Goal: Register for event/course

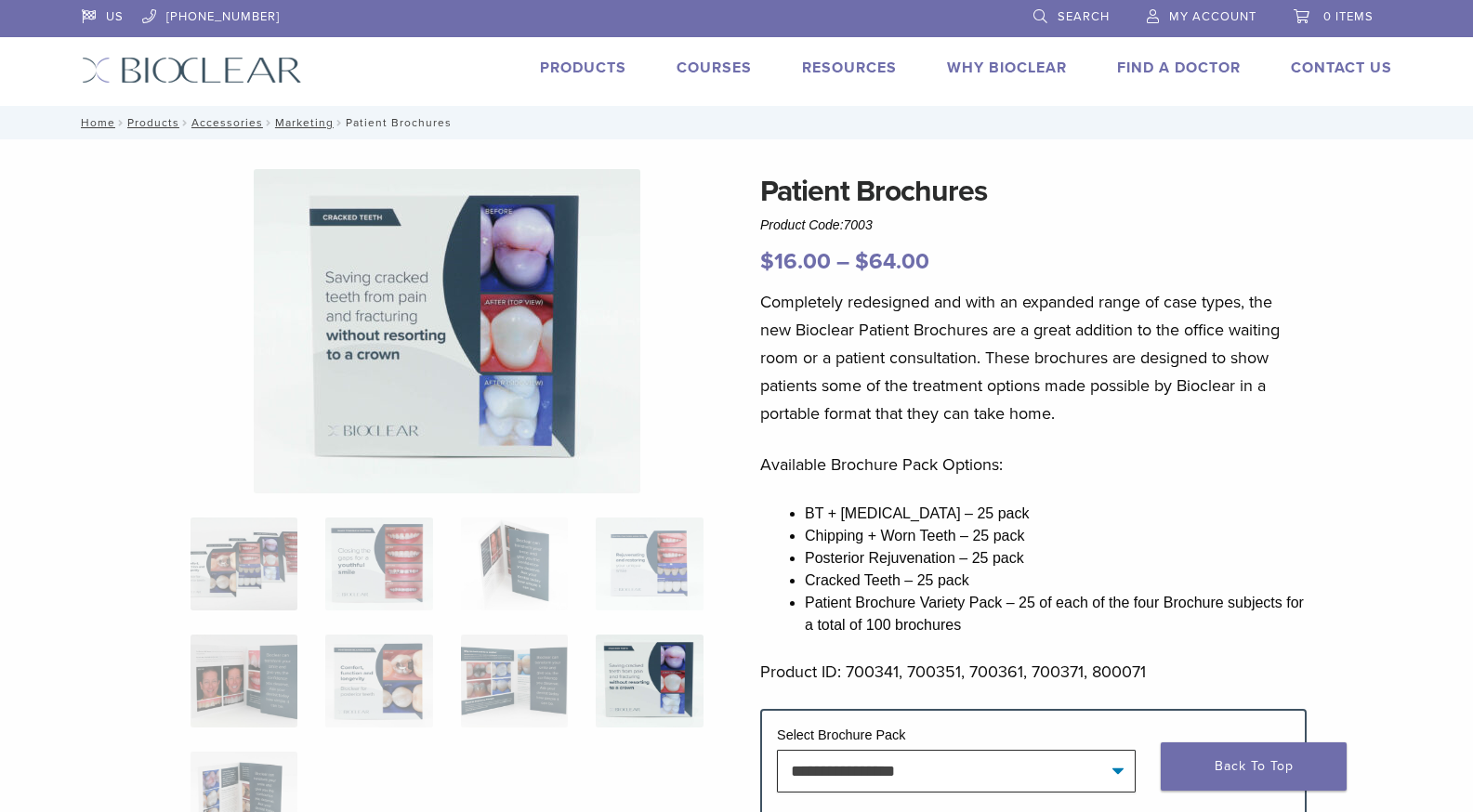
scroll to position [57, 0]
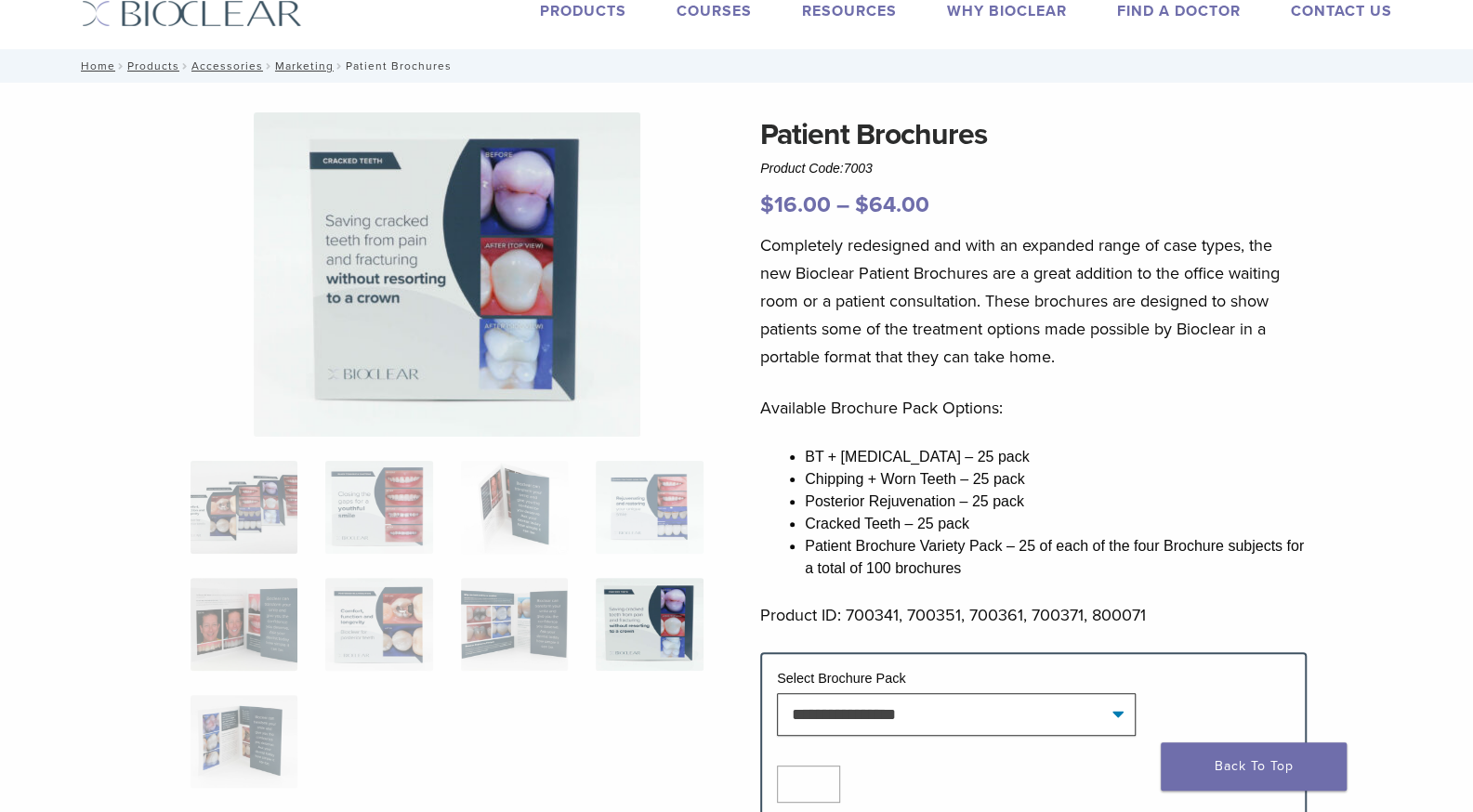
click at [695, 14] on link "Courses" at bounding box center [714, 11] width 75 height 19
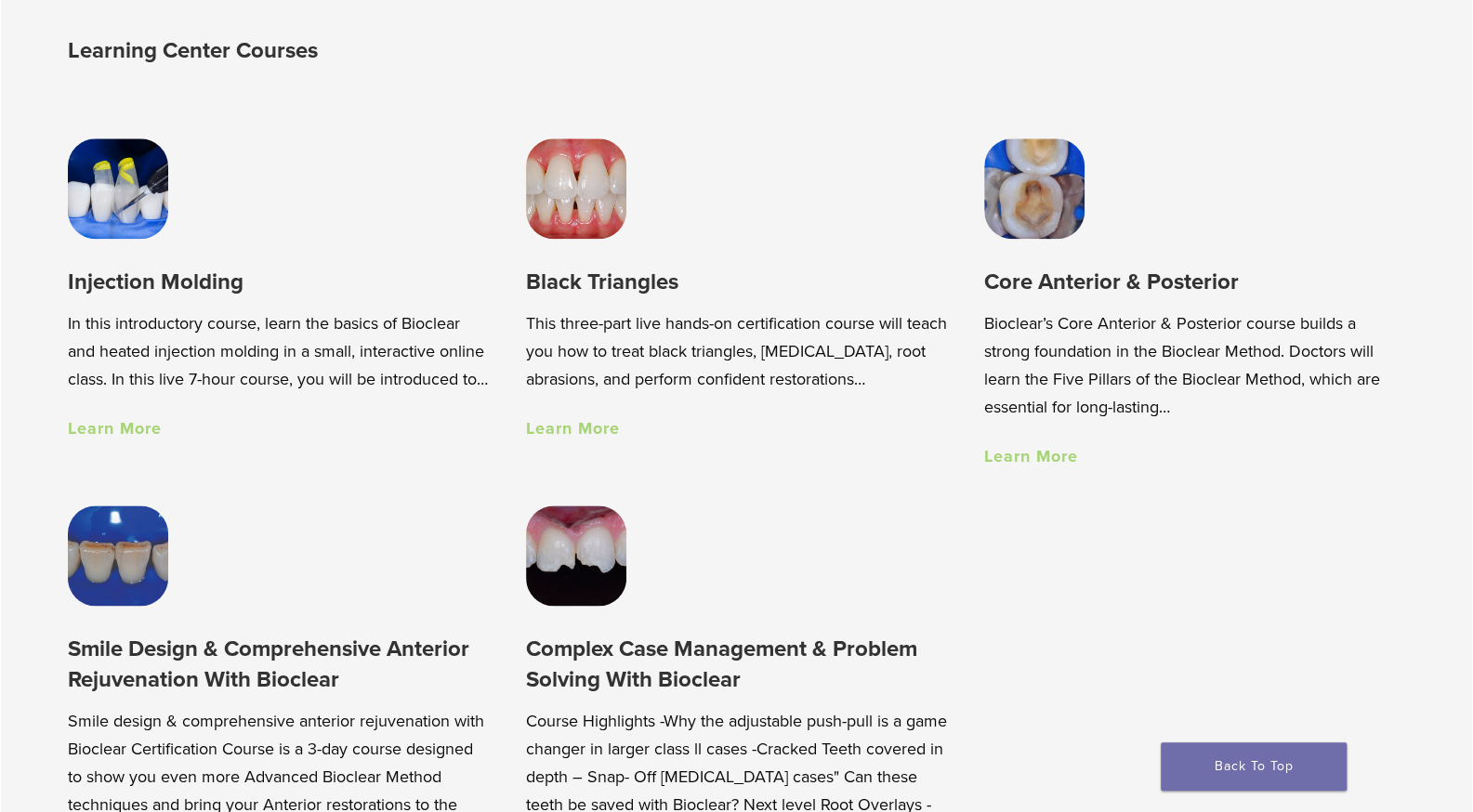
scroll to position [1313, 0]
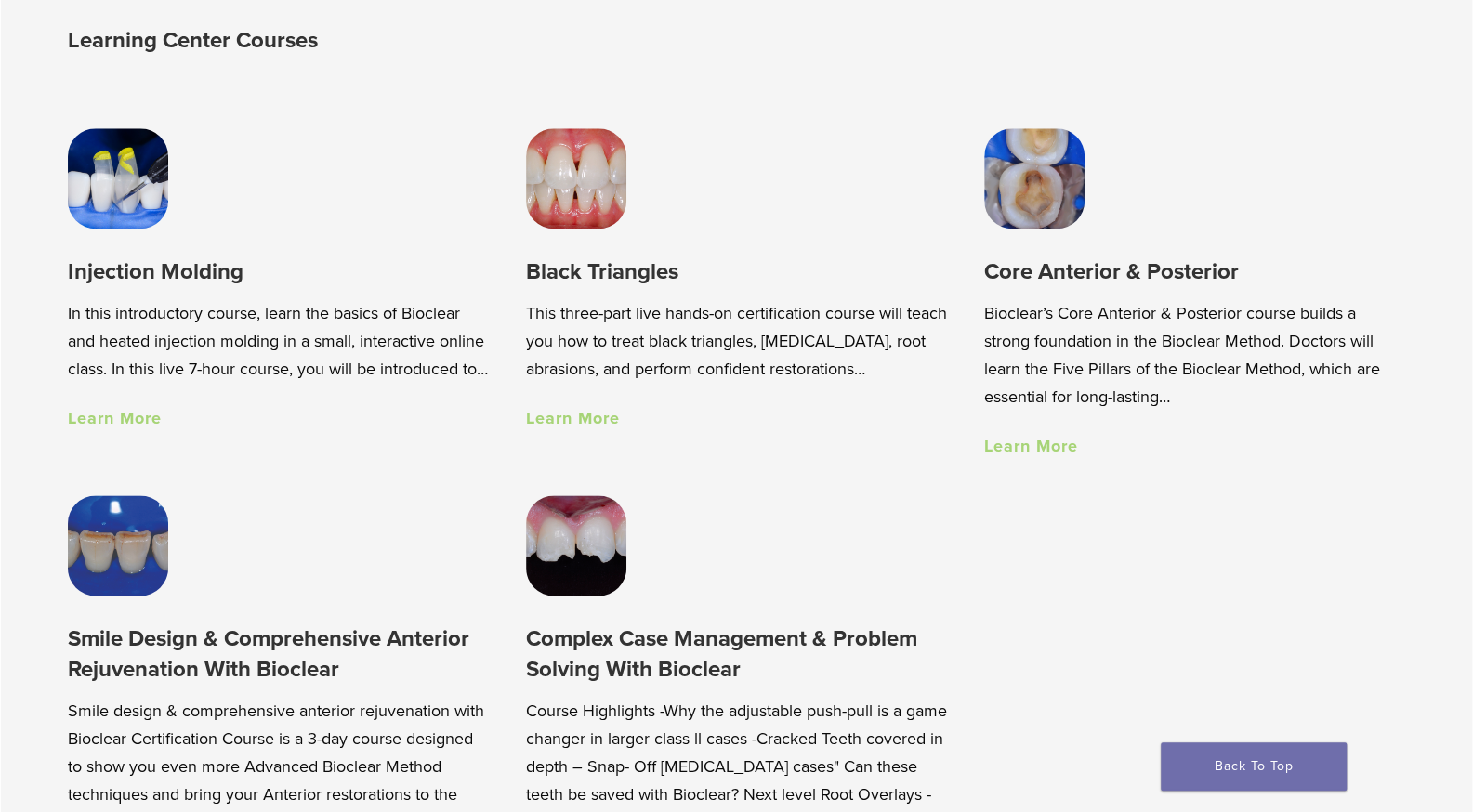
click at [598, 418] on link "Learn More" at bounding box center [572, 418] width 94 height 21
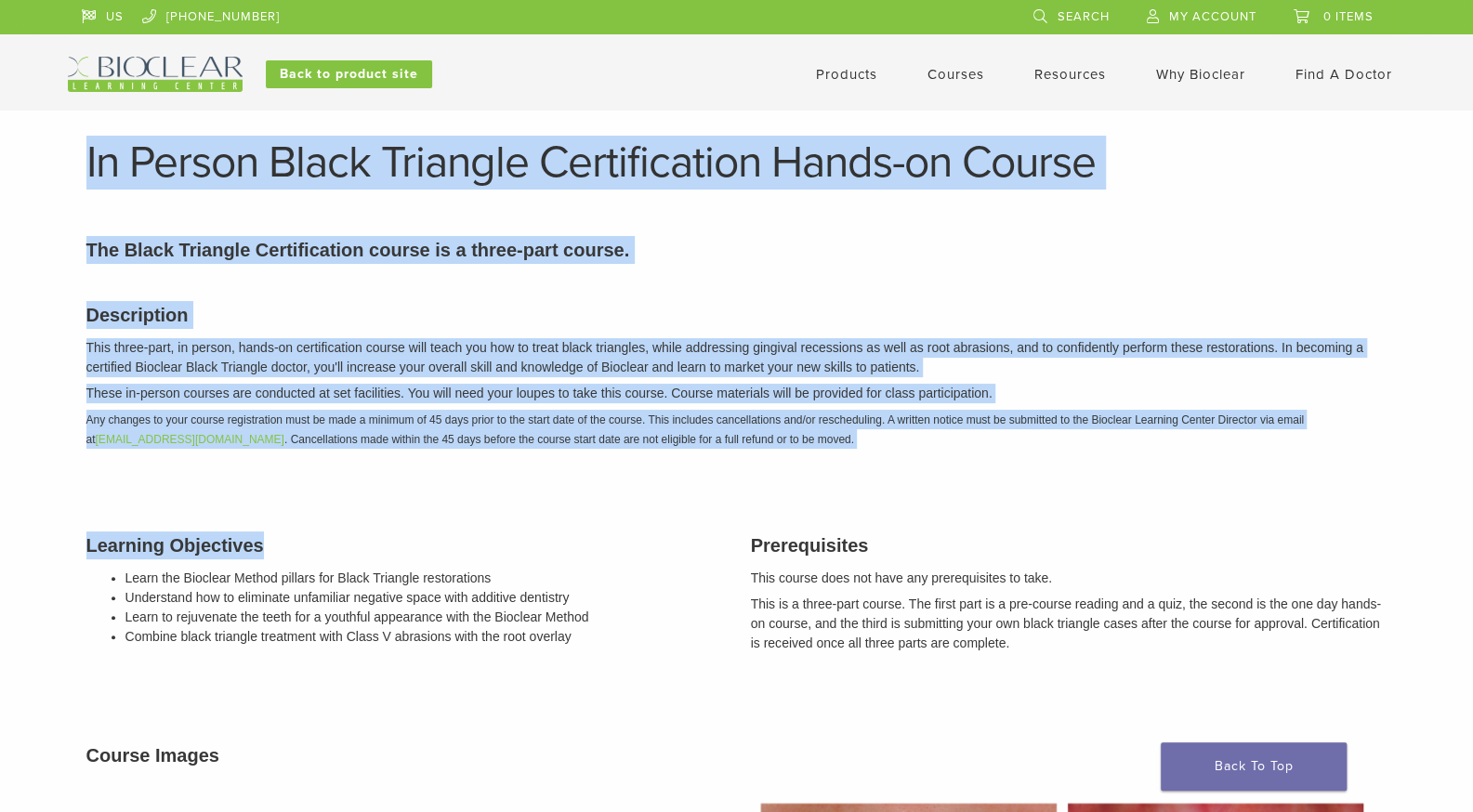
drag, startPoint x: 89, startPoint y: 164, endPoint x: 691, endPoint y: 508, distance: 693.4
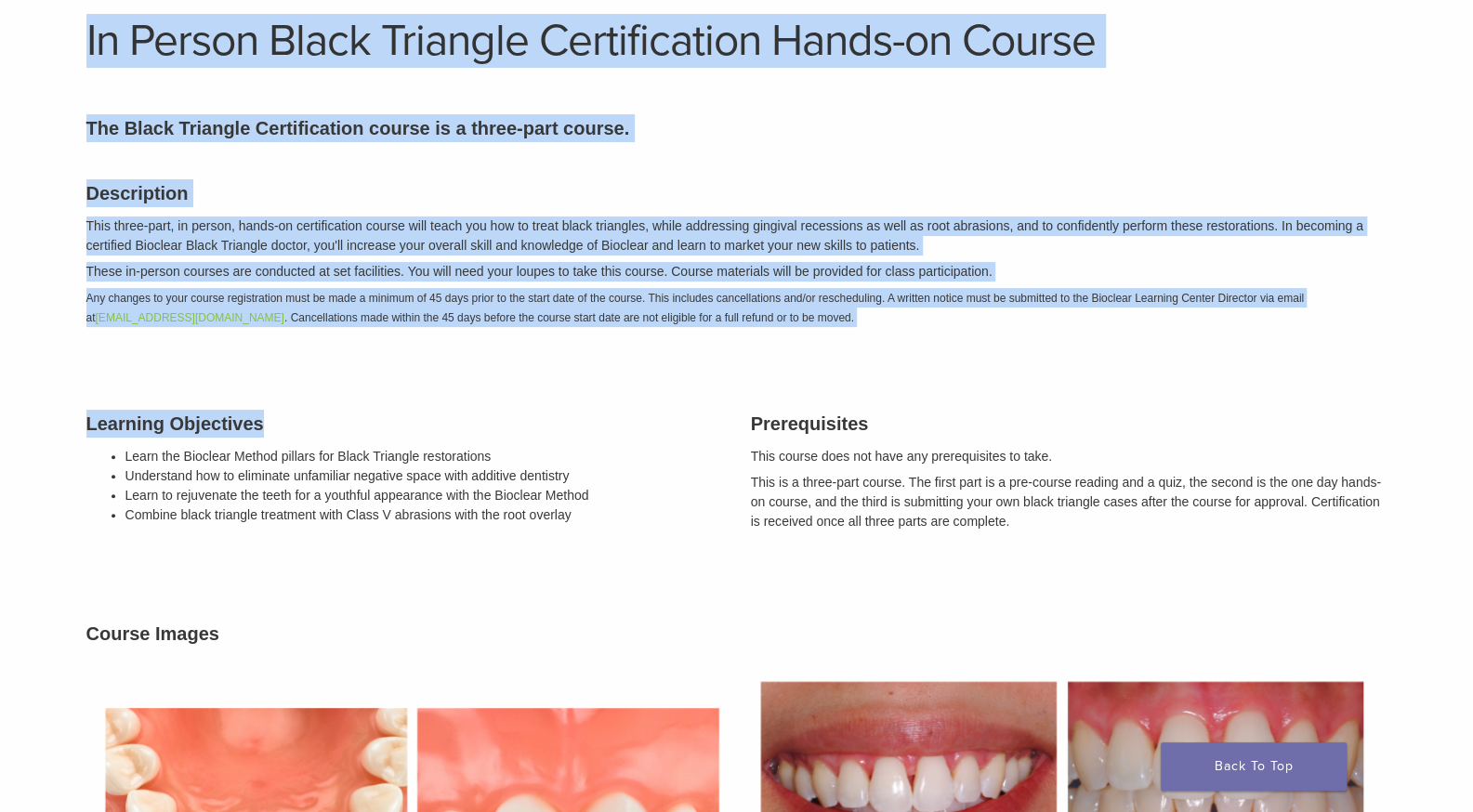
scroll to position [117, 0]
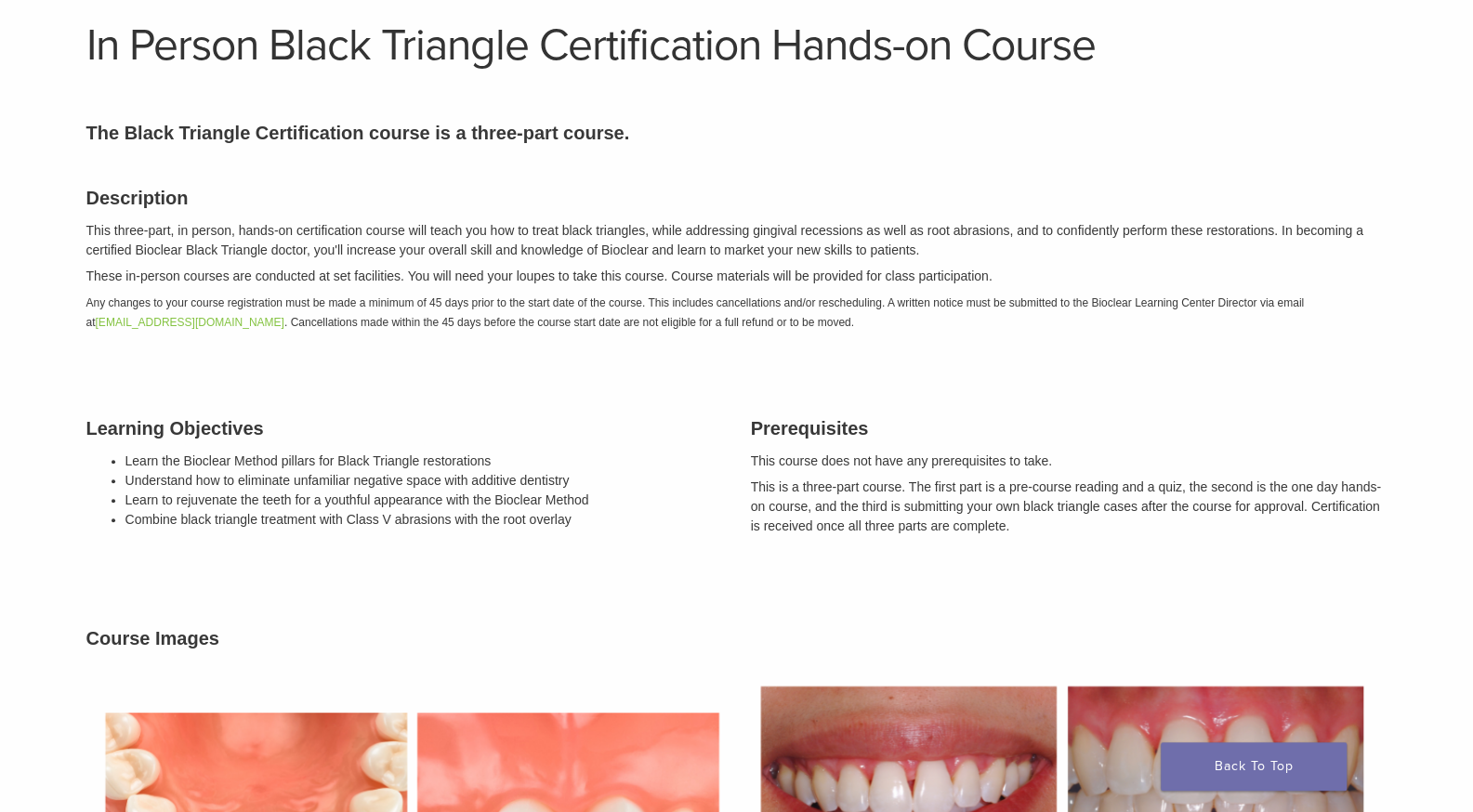
drag, startPoint x: 88, startPoint y: 55, endPoint x: 1247, endPoint y: 551, distance: 1260.7
copy article "Lo Ipsumd Sitam Consecte Adipiscingeli Seddo-ei Tempor Incidid utlabor etd magn…"
